Goal: Task Accomplishment & Management: Complete application form

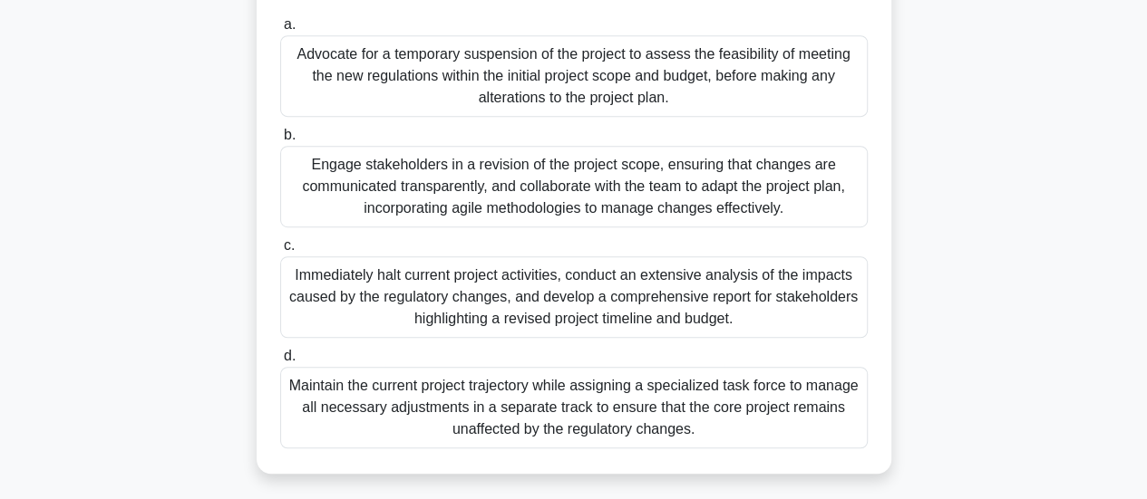
scroll to position [407, 0]
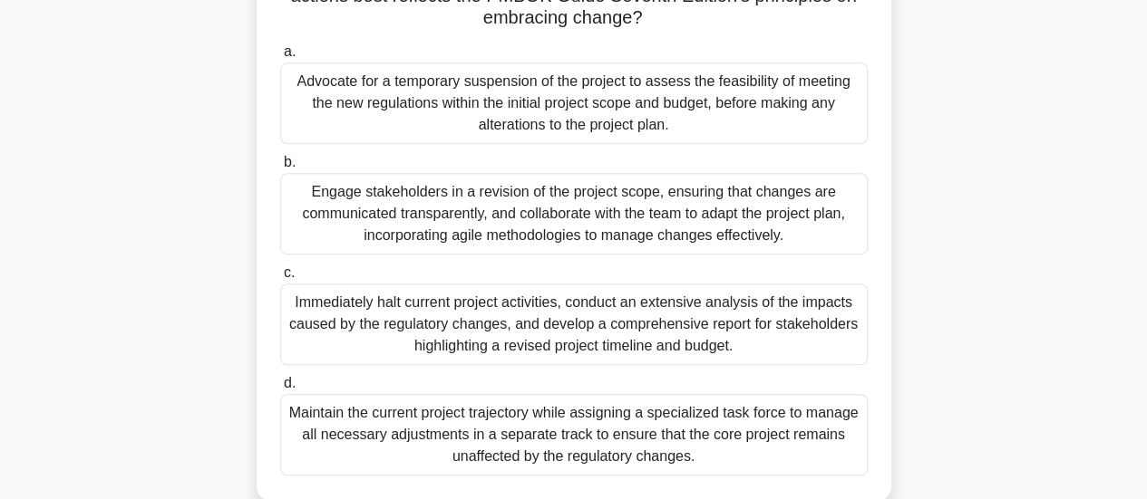
click at [615, 460] on div "Maintain the current project trajectory while assigning a specialized task forc…" at bounding box center [573, 435] width 587 height 82
click at [280, 390] on input "d. Maintain the current project trajectory while assigning a specialized task f…" at bounding box center [280, 384] width 0 height 12
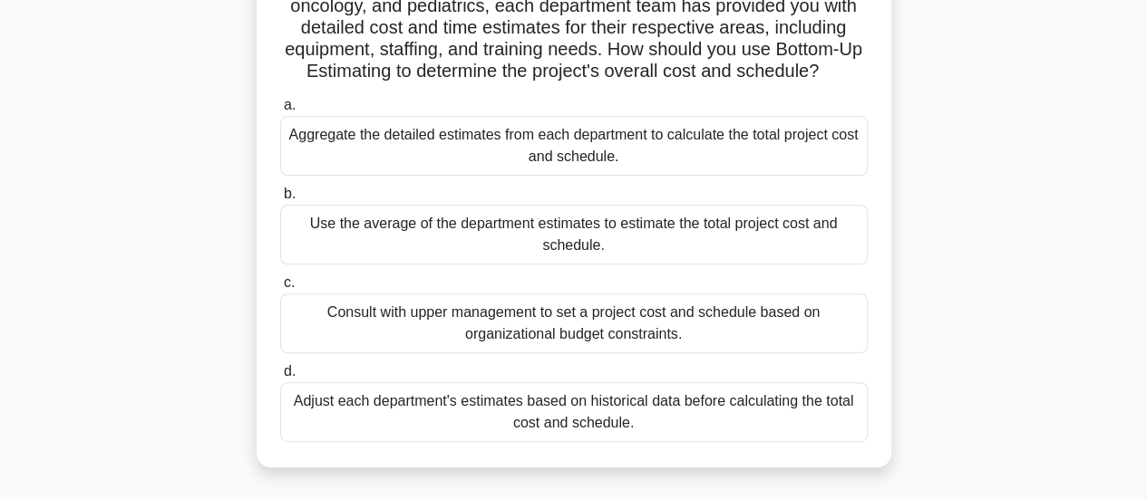
scroll to position [181, 0]
click at [569, 407] on div "Adjust each department's estimates based on historical data before calculating …" at bounding box center [573, 411] width 587 height 60
click at [280, 376] on input "d. Adjust each department's estimates based on historical data before calculati…" at bounding box center [280, 370] width 0 height 12
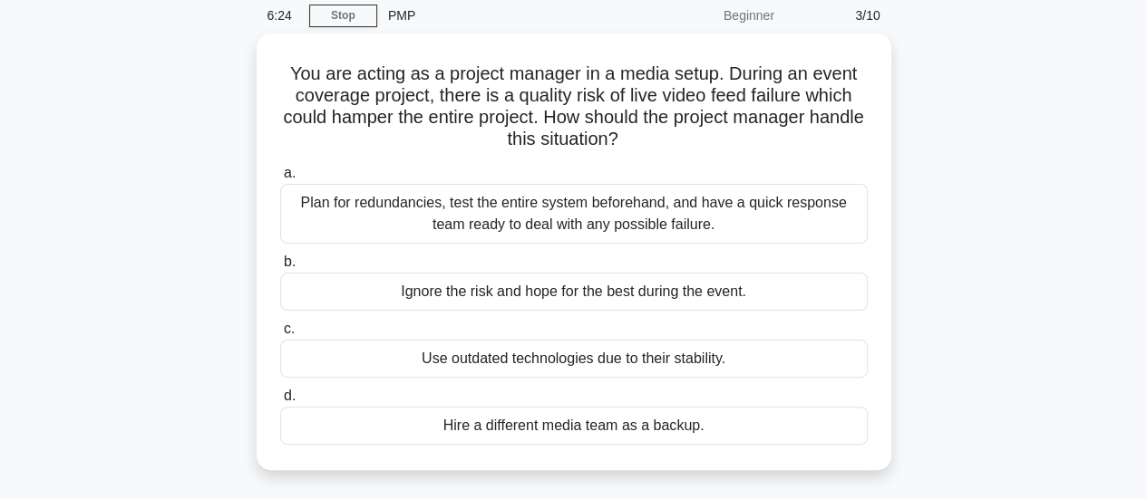
scroll to position [109, 0]
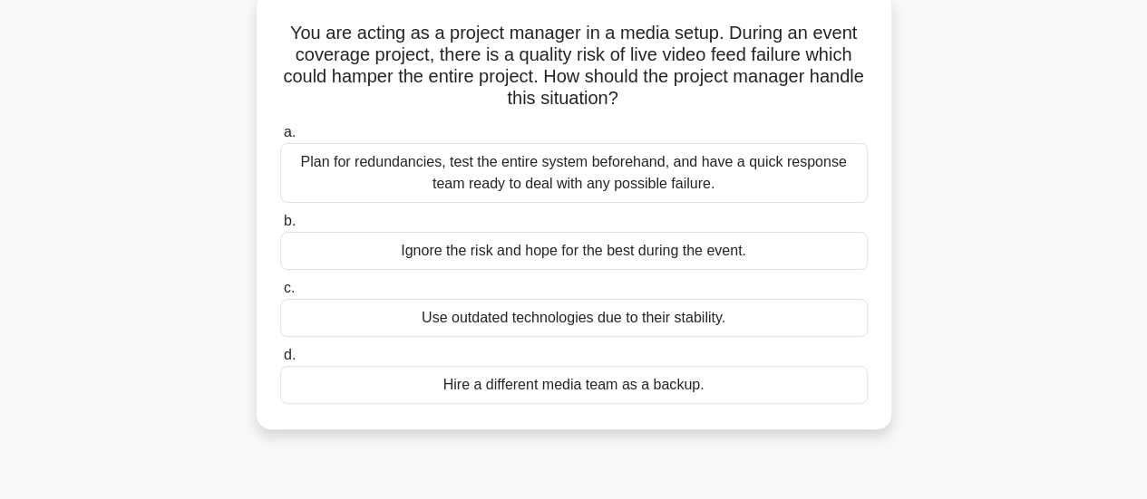
click at [693, 184] on div "Plan for redundancies, test the entire system beforehand, and have a quick resp…" at bounding box center [573, 173] width 587 height 60
click at [280, 139] on input "a. Plan for redundancies, test the entire system beforehand, and have a quick r…" at bounding box center [280, 133] width 0 height 12
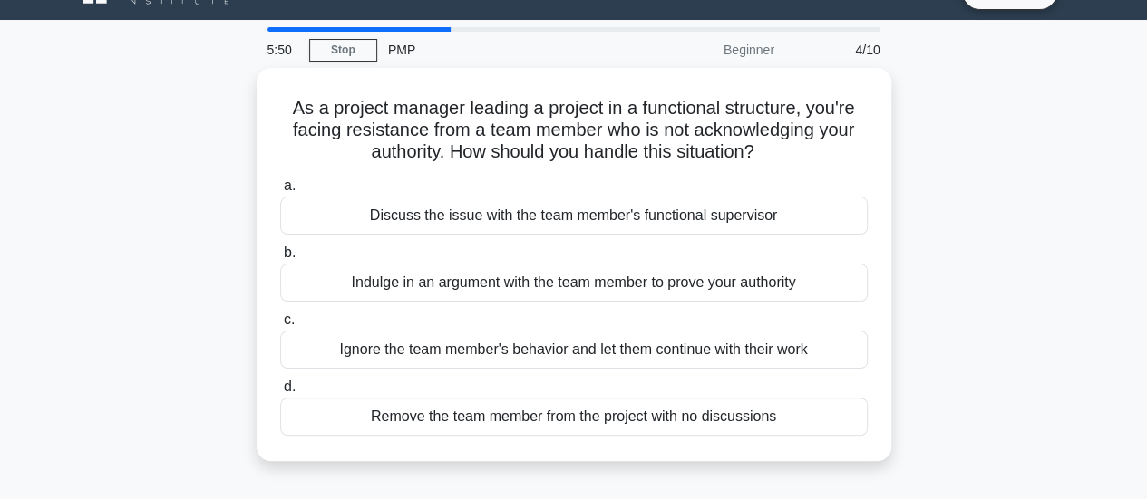
scroll to position [41, 0]
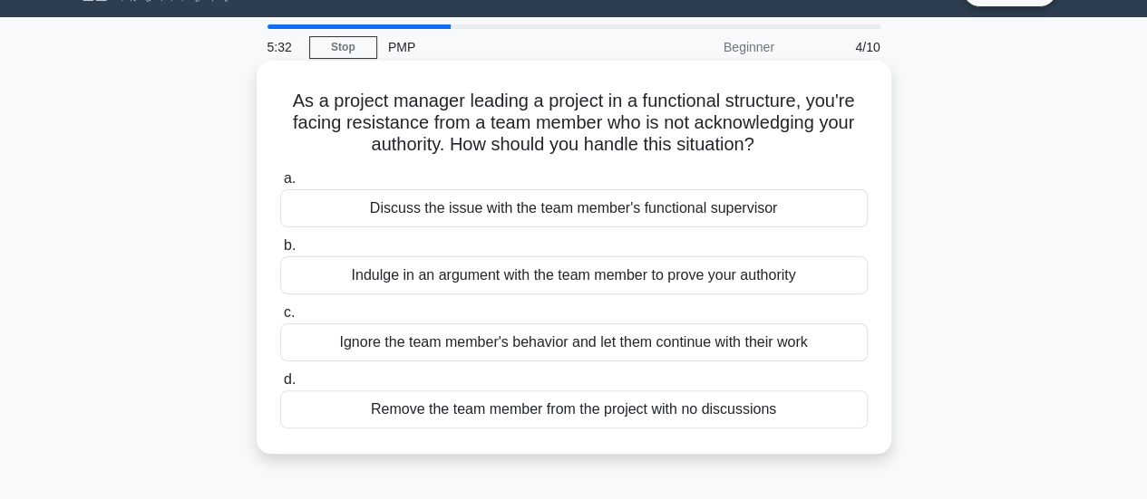
click at [796, 207] on div "Discuss the issue with the team member's functional supervisor" at bounding box center [573, 208] width 587 height 38
click at [280, 185] on input "a. Discuss the issue with the team member's functional supervisor" at bounding box center [280, 179] width 0 height 12
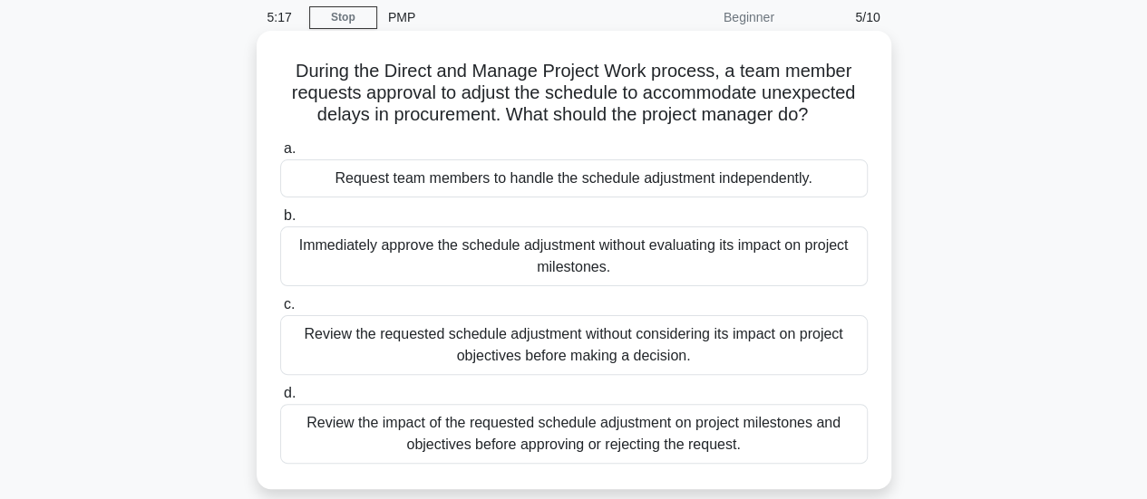
scroll to position [73, 0]
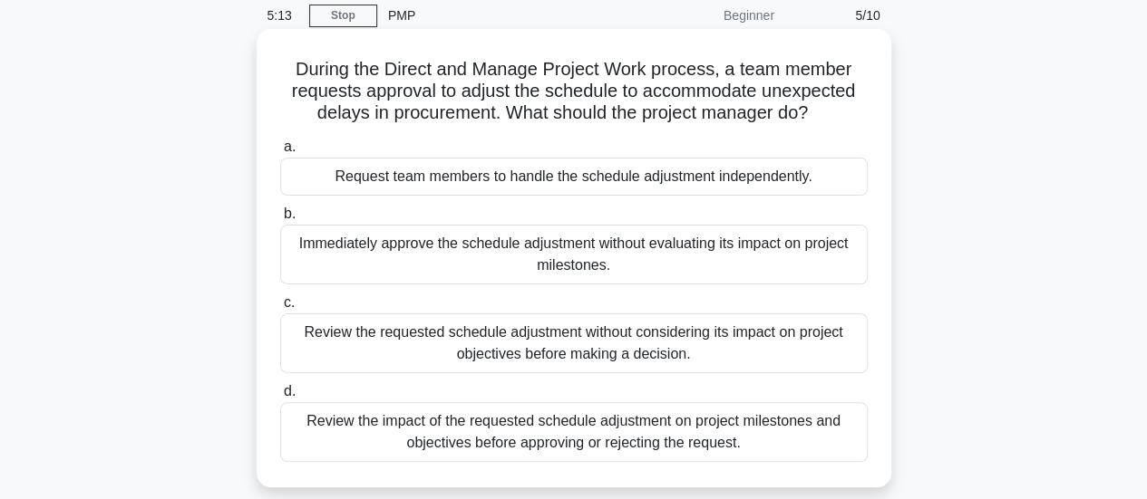
click at [669, 450] on div "Review the impact of the requested schedule adjustment on project milestones an…" at bounding box center [573, 432] width 587 height 60
click at [280, 398] on input "d. Review the impact of the requested schedule adjustment on project milestones…" at bounding box center [280, 392] width 0 height 12
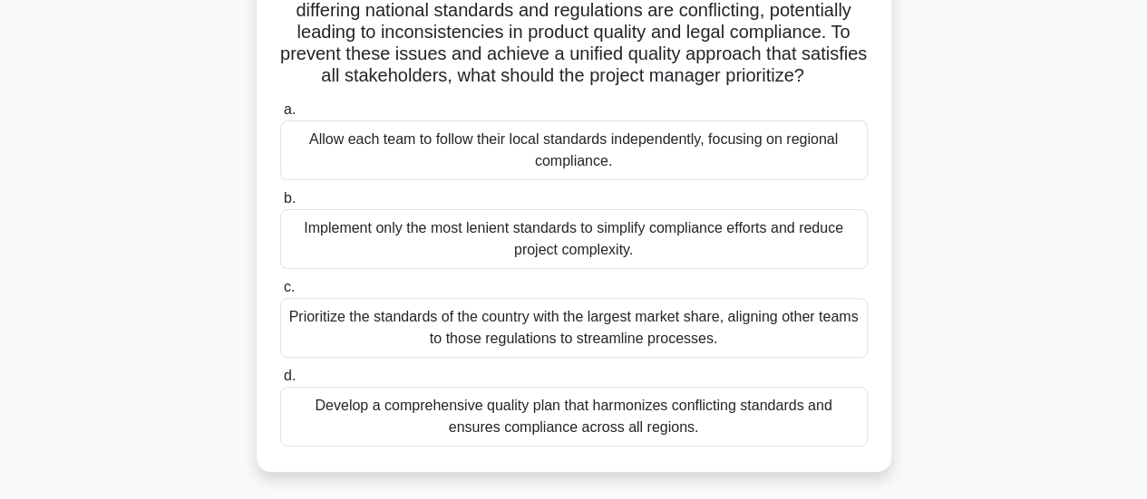
scroll to position [181, 0]
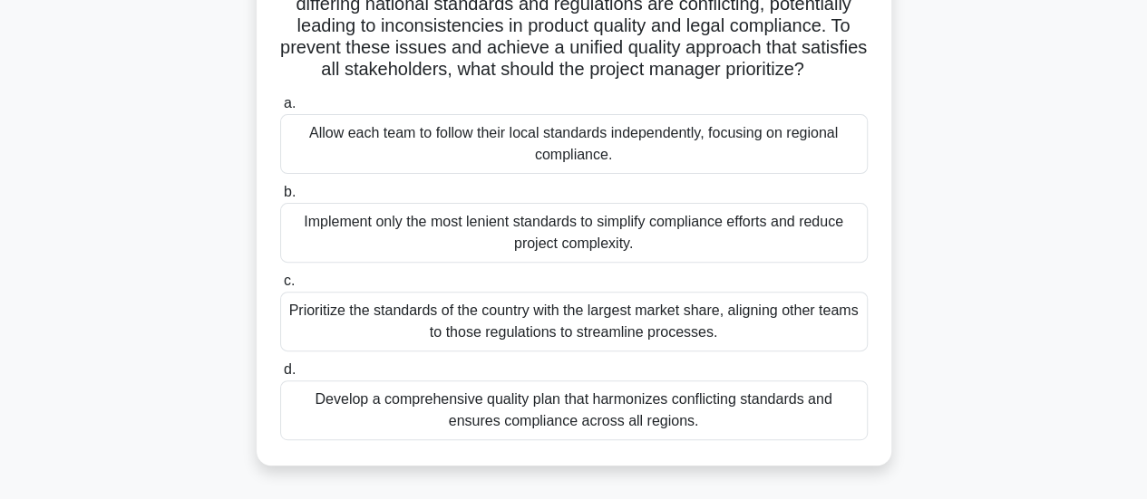
click at [683, 352] on div "Prioritize the standards of the country with the largest market share, aligning…" at bounding box center [573, 322] width 587 height 60
click at [280, 287] on input "c. Prioritize the standards of the country with the largest market share, align…" at bounding box center [280, 282] width 0 height 12
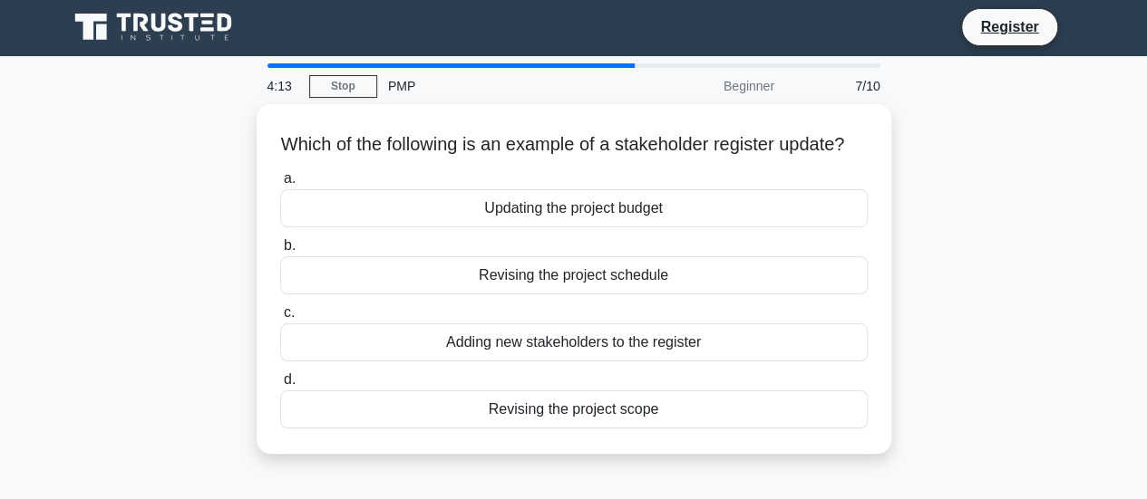
scroll to position [0, 0]
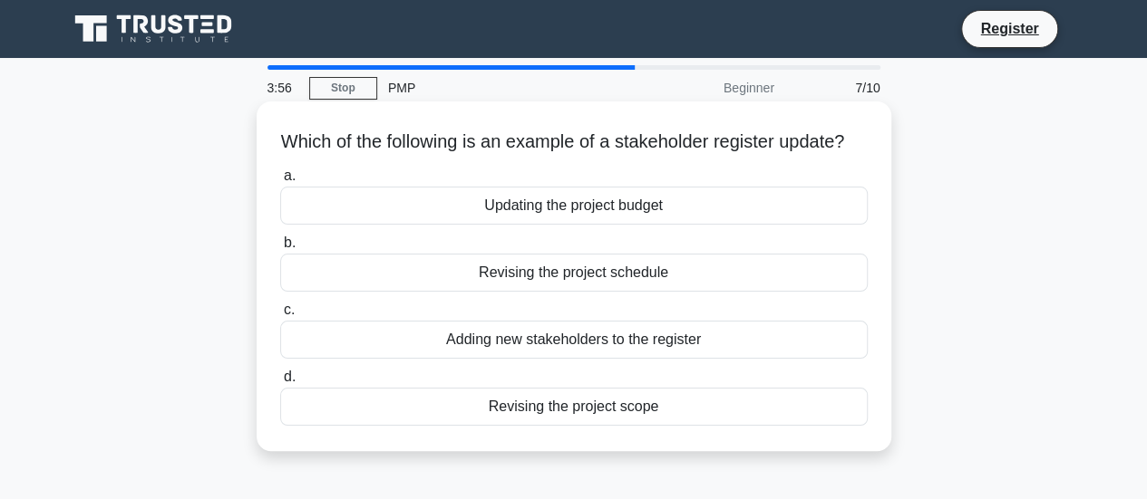
drag, startPoint x: 839, startPoint y: 156, endPoint x: 763, endPoint y: 148, distance: 76.6
click at [763, 148] on h5 "Which of the following is an example of a stakeholder register update? .spinner…" at bounding box center [573, 143] width 591 height 24
click at [637, 218] on div "Updating the project budget" at bounding box center [573, 206] width 587 height 38
click at [280, 182] on input "a. Updating the project budget" at bounding box center [280, 176] width 0 height 12
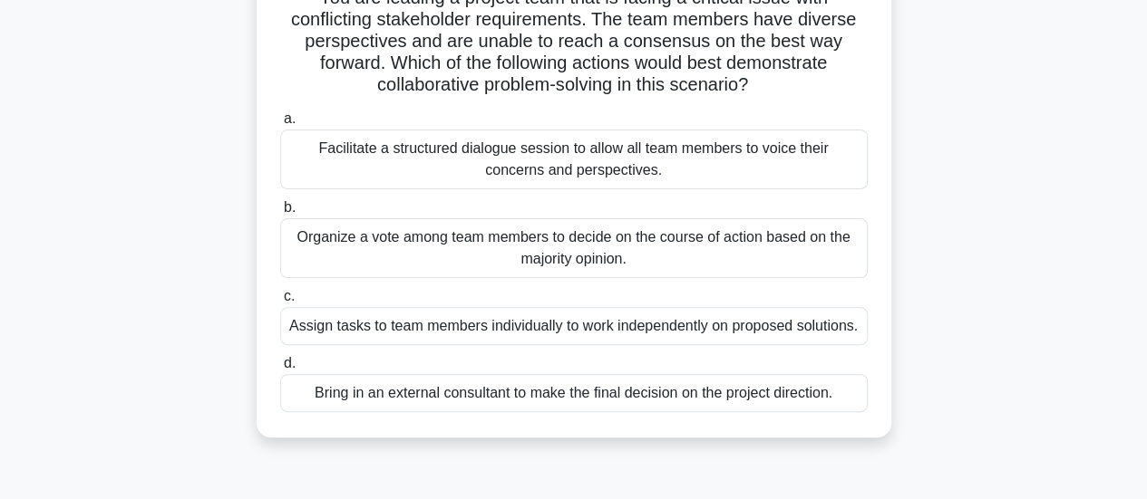
scroll to position [145, 0]
click at [670, 166] on div "Facilitate a structured dialogue session to allow all team members to voice the…" at bounding box center [573, 159] width 587 height 60
click at [280, 124] on input "a. Facilitate a structured dialogue session to allow all team members to voice …" at bounding box center [280, 118] width 0 height 12
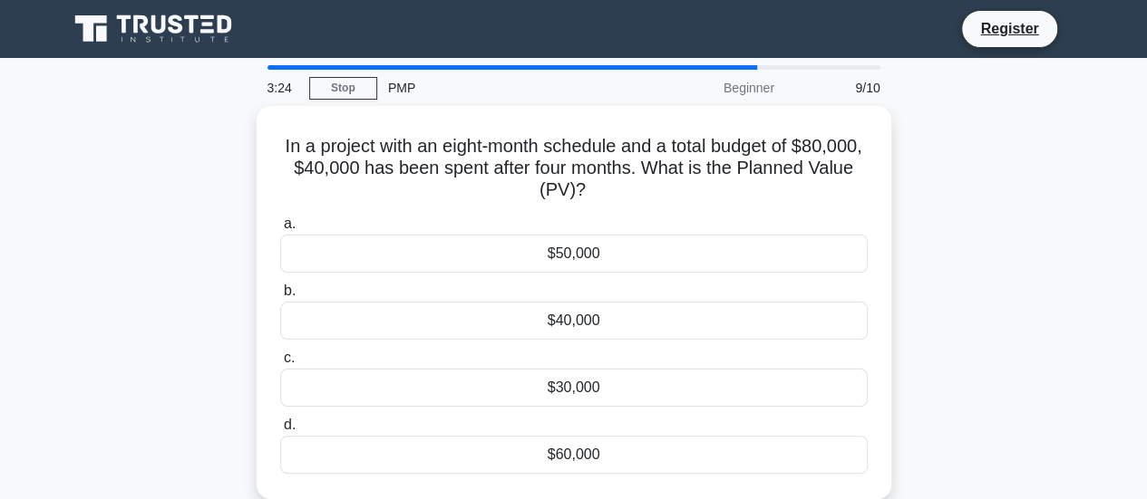
scroll to position [0, 0]
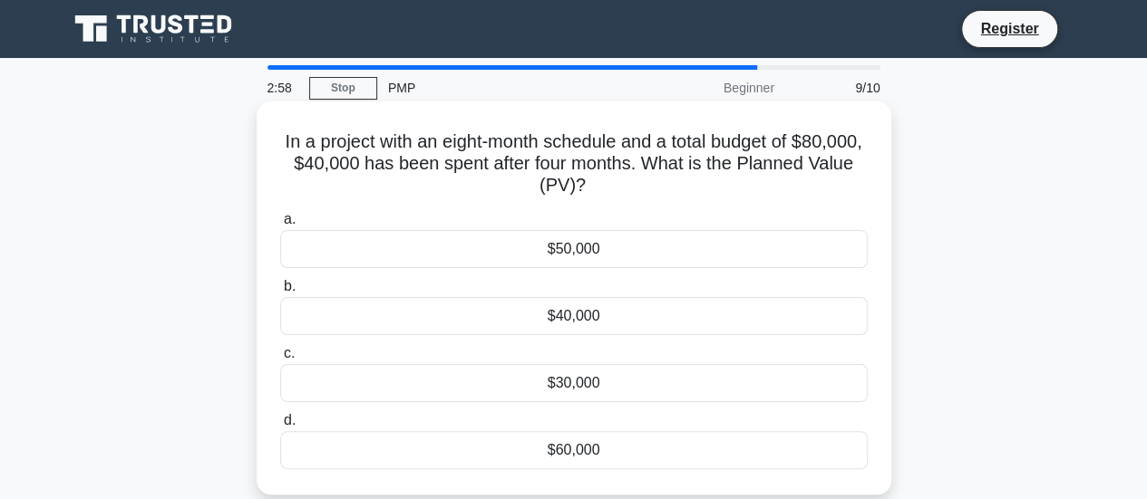
click at [615, 314] on div "$40,000" at bounding box center [573, 316] width 587 height 38
click at [280, 293] on input "b. $40,000" at bounding box center [280, 287] width 0 height 12
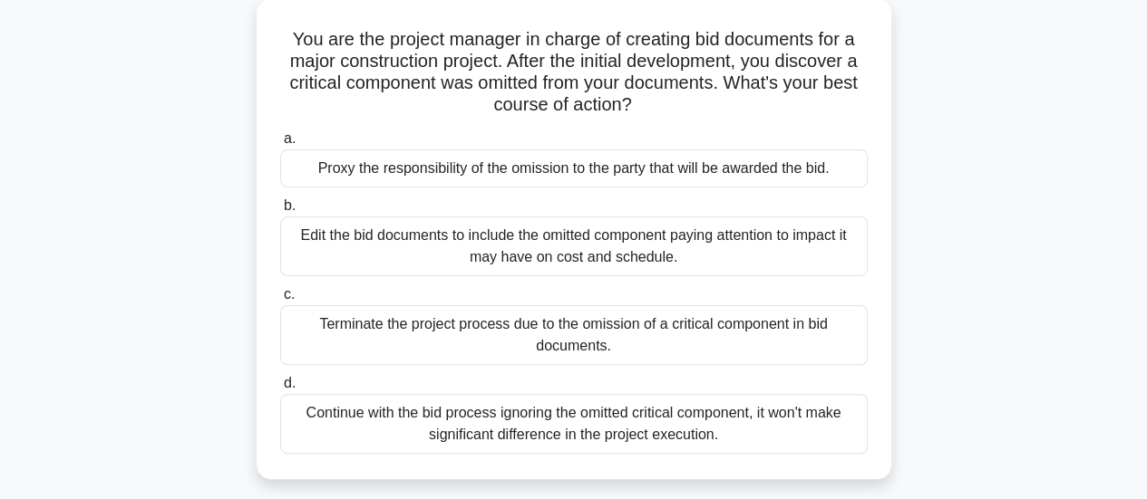
scroll to position [109, 0]
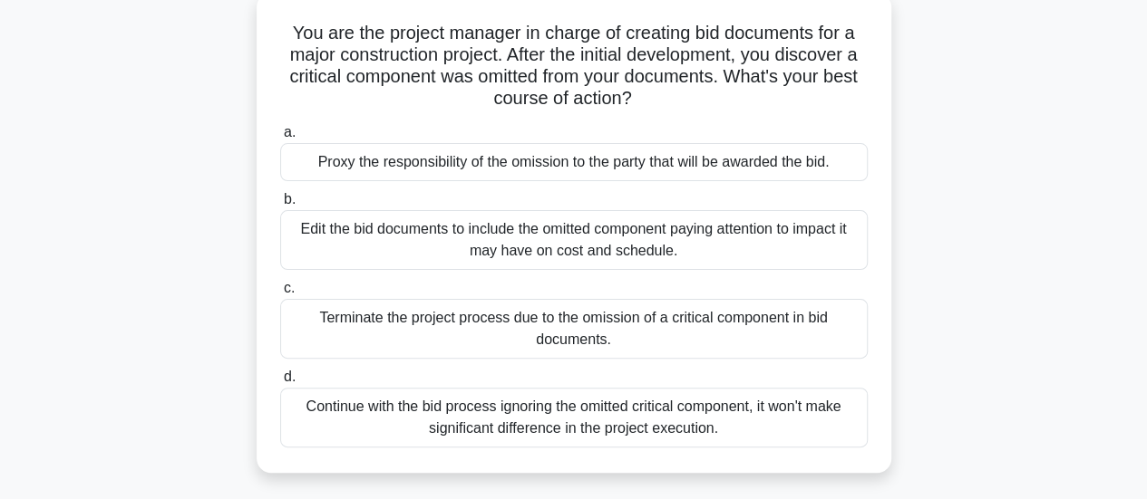
click at [671, 232] on div "Edit the bid documents to include the omitted component paying attention to imp…" at bounding box center [573, 240] width 587 height 60
click at [280, 206] on input "b. Edit the bid documents to include the omitted component paying attention to …" at bounding box center [280, 200] width 0 height 12
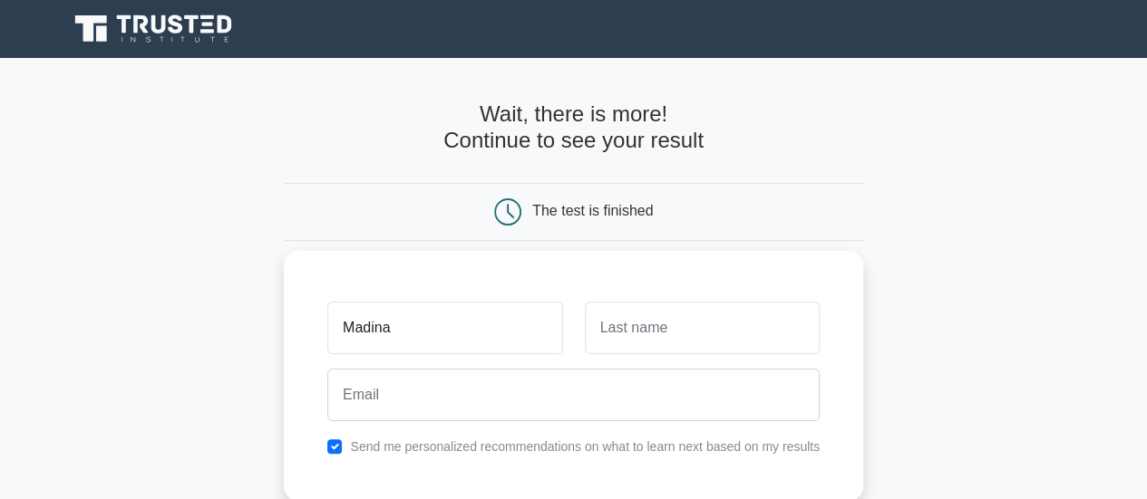
type input "Madina"
click at [671, 338] on input "text" at bounding box center [702, 328] width 235 height 53
type input "b"
type input "Baghirli"
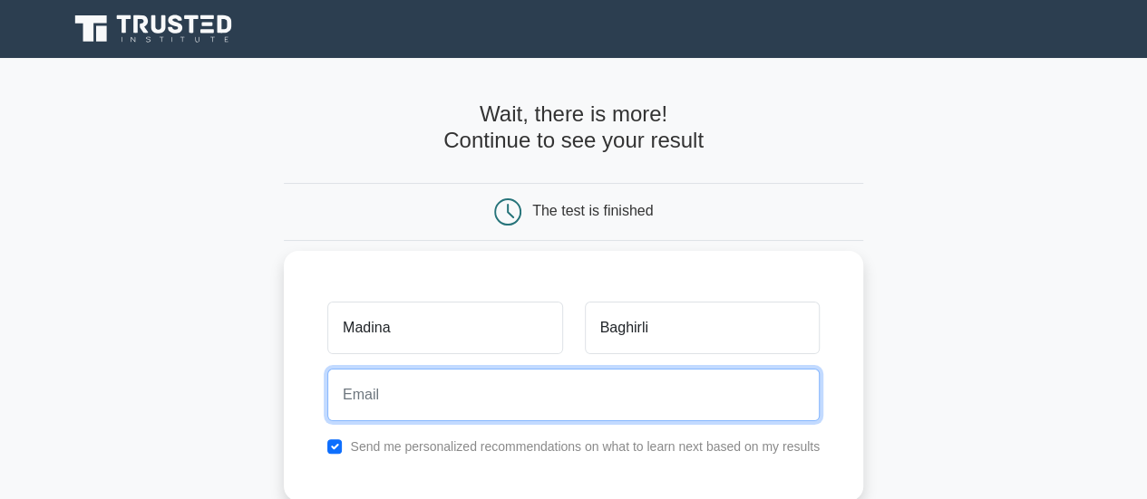
click at [640, 390] on input "email" at bounding box center [573, 395] width 492 height 53
click at [640, 390] on input "[EMAIL_ADDRESS][DOMAIN_NAME]" at bounding box center [573, 395] width 492 height 53
click at [641, 384] on input "[EMAIL_ADDRESS][DOMAIN_NAME]" at bounding box center [573, 395] width 492 height 53
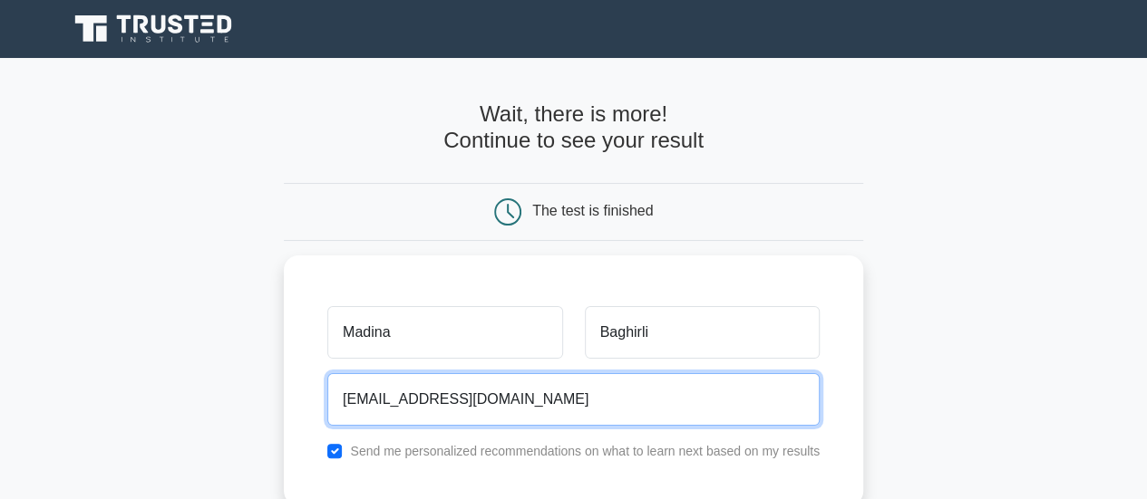
scroll to position [371, 0]
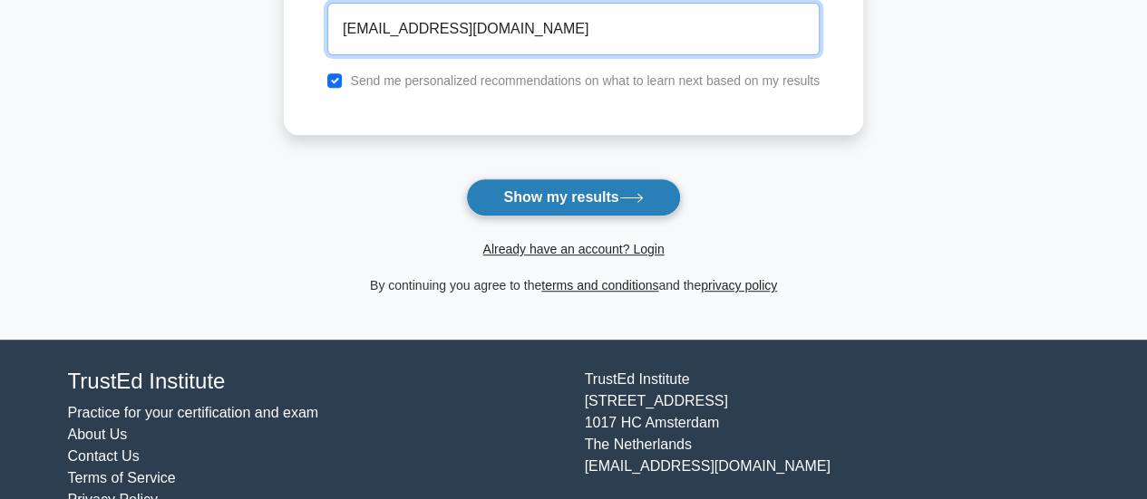
type input "[EMAIL_ADDRESS][DOMAIN_NAME]"
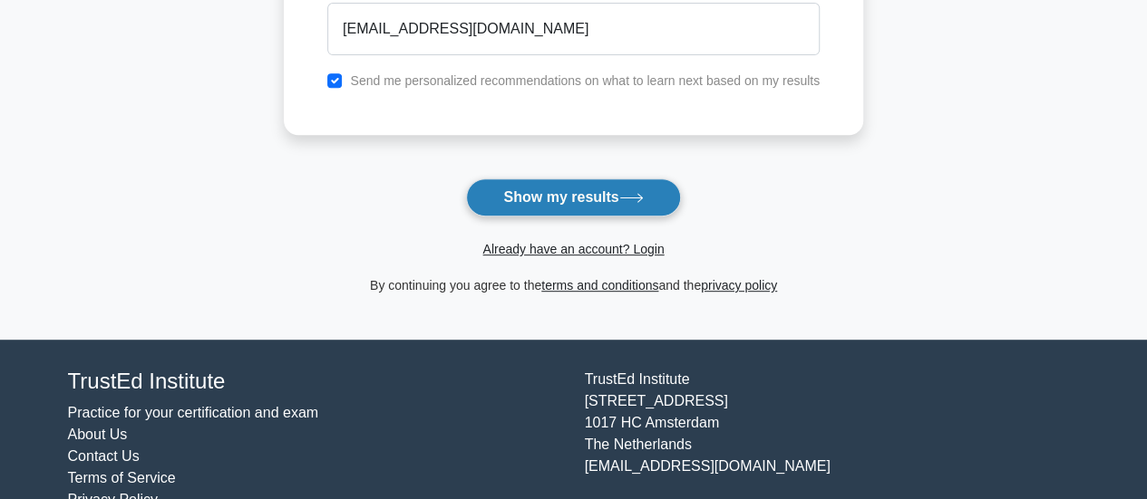
click at [533, 191] on button "Show my results" at bounding box center [573, 198] width 214 height 38
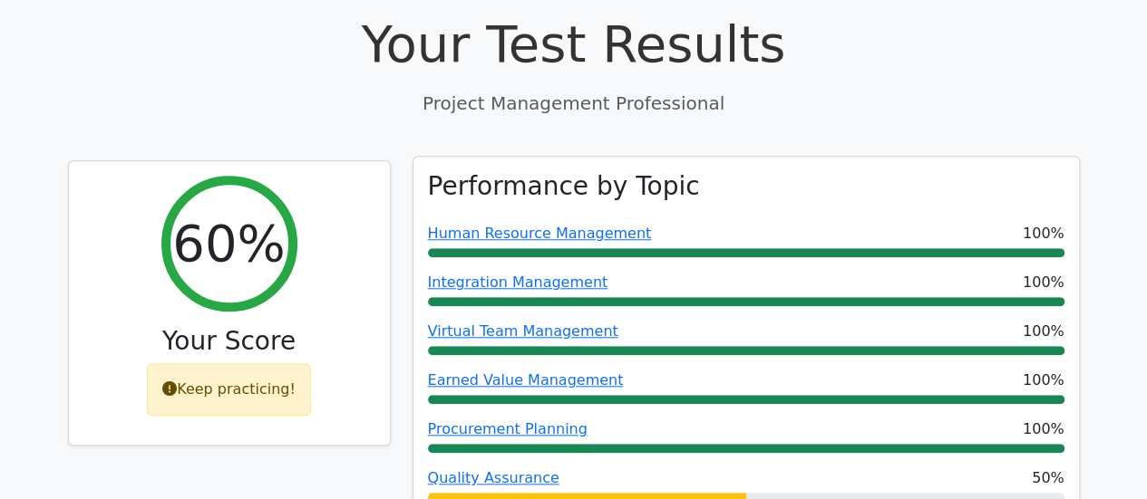
scroll to position [634, 0]
